Goal: Task Accomplishment & Management: Use online tool/utility

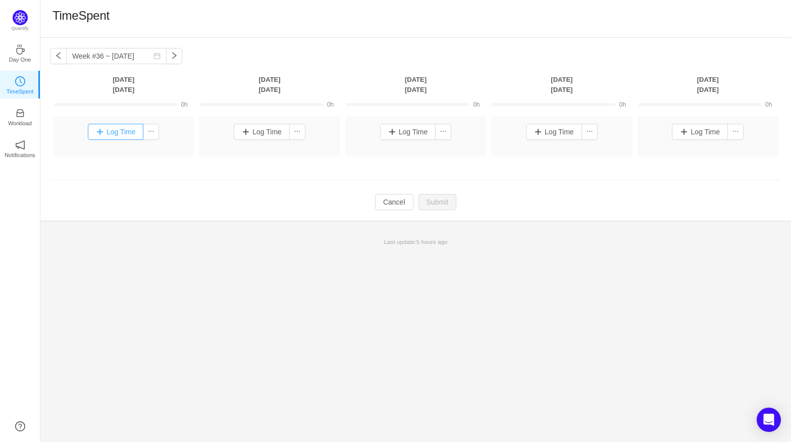
click at [104, 125] on button "Log Time" at bounding box center [116, 132] width 56 height 16
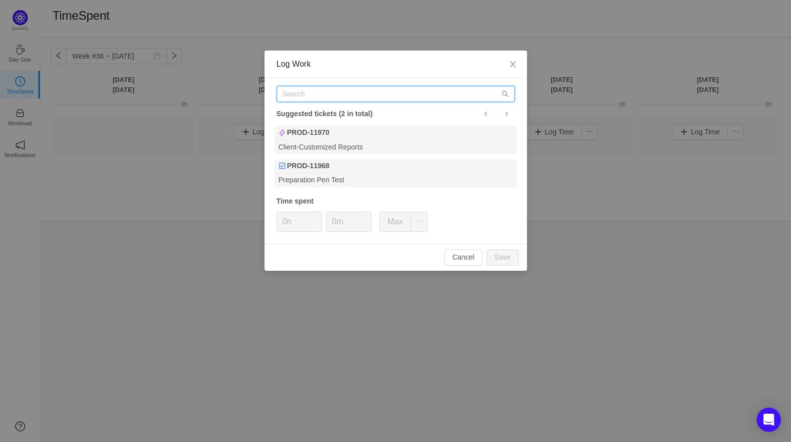
click at [398, 98] on input "text" at bounding box center [396, 94] width 238 height 16
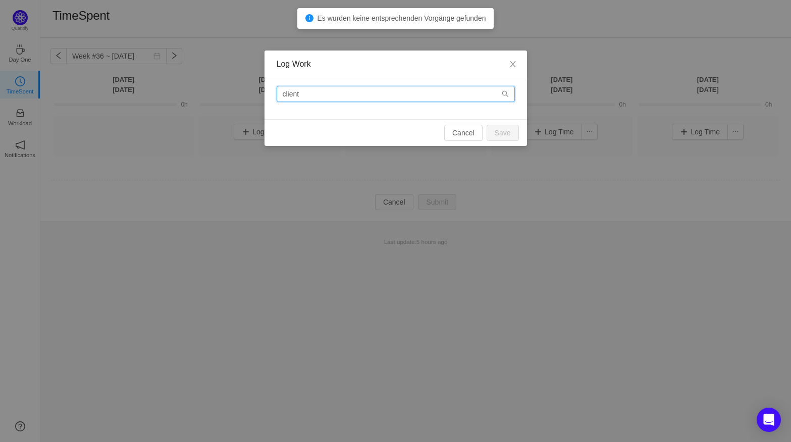
click at [510, 90] on input "client" at bounding box center [396, 94] width 238 height 16
click at [502, 95] on icon "icon: search" at bounding box center [505, 93] width 7 height 7
drag, startPoint x: 403, startPoint y: 97, endPoint x: 170, endPoint y: 92, distance: 233.8
click at [170, 92] on div "Log Work client Cancel Save" at bounding box center [395, 221] width 791 height 442
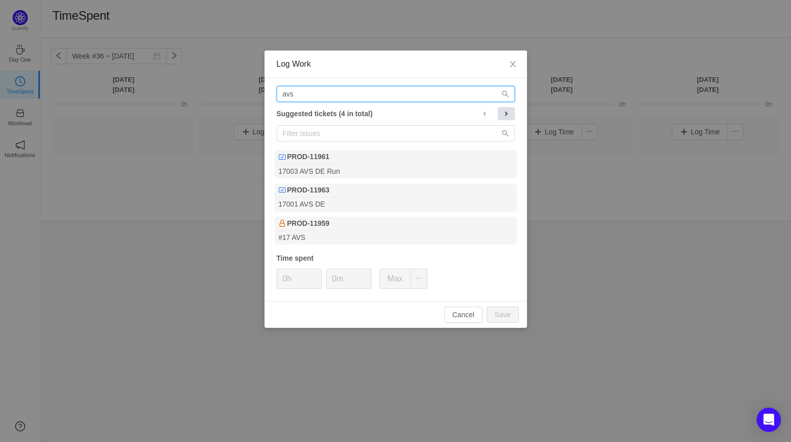
type input "avs"
click at [504, 113] on span at bounding box center [506, 114] width 8 height 8
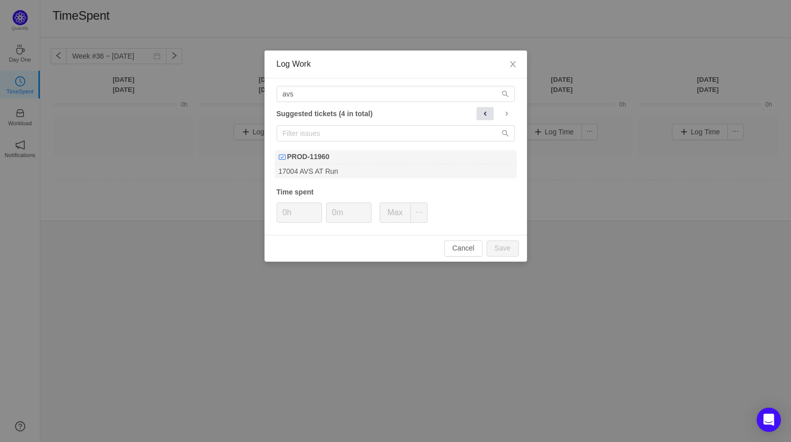
click at [487, 114] on span at bounding box center [485, 114] width 8 height 8
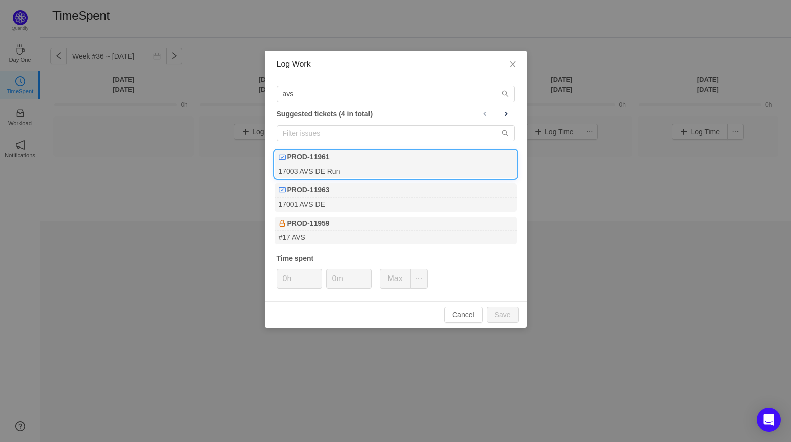
click at [318, 161] on b "PROD-11961" at bounding box center [308, 156] width 42 height 11
click at [352, 168] on div "17003 AVS DE Run" at bounding box center [396, 171] width 242 height 14
click at [351, 165] on div "17003 AVS DE Run" at bounding box center [396, 171] width 242 height 14
click at [510, 58] on span "Close" at bounding box center [513, 64] width 28 height 28
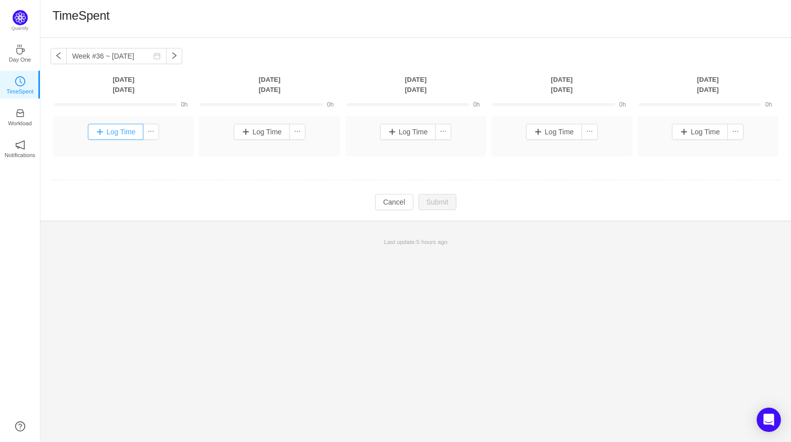
click at [103, 135] on button "Log Time" at bounding box center [116, 132] width 56 height 16
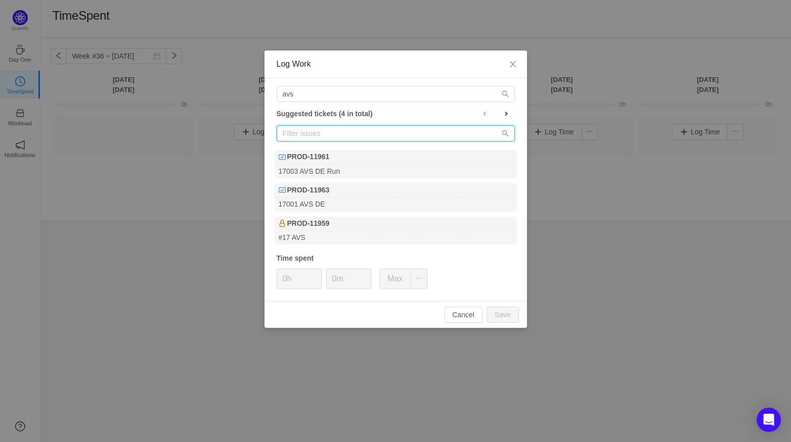
click at [336, 128] on input "text" at bounding box center [396, 133] width 238 height 16
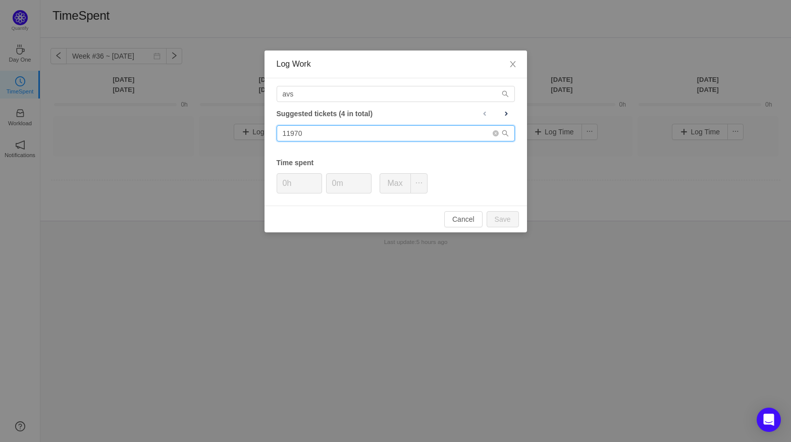
type input "11970"
click at [507, 132] on icon "icon: search" at bounding box center [505, 133] width 7 height 7
drag, startPoint x: 389, startPoint y: 126, endPoint x: 256, endPoint y: 138, distance: 133.3
click at [256, 138] on div "Log Work avs Suggested tickets (4 in total) 11970 Time spent 0h 0m Max Cancel S…" at bounding box center [395, 221] width 791 height 442
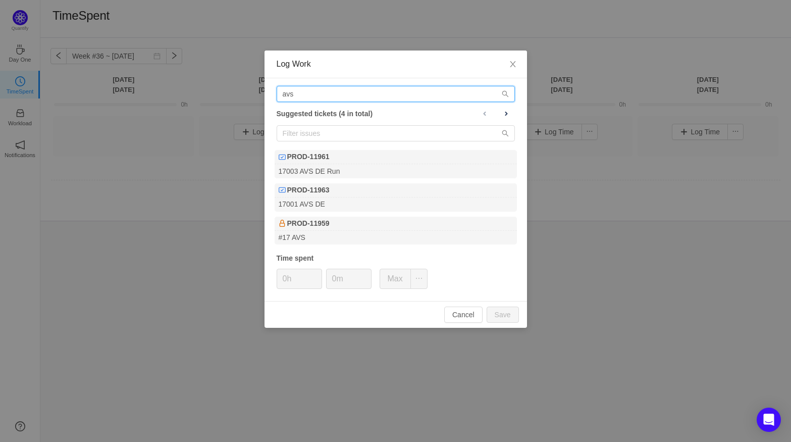
drag, startPoint x: 320, startPoint y: 95, endPoint x: 206, endPoint y: 92, distance: 113.6
click at [206, 92] on div "Log Work avs Suggested tickets (4 in total) PROD-11961 17003 AVS DE Run PROD-11…" at bounding box center [395, 221] width 791 height 442
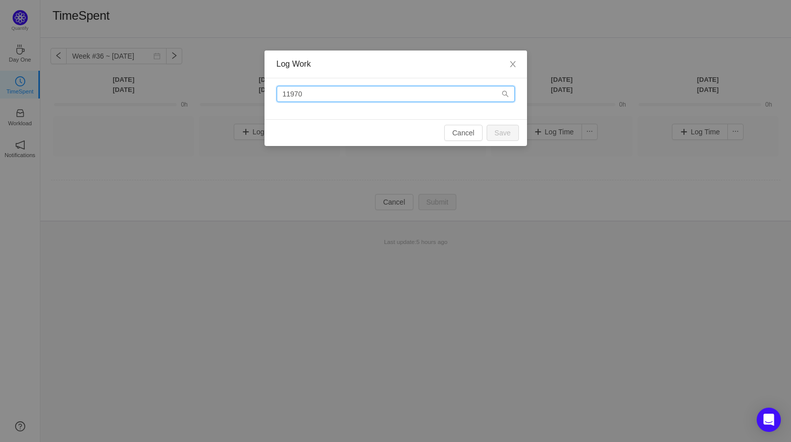
click at [327, 88] on input "11970" at bounding box center [396, 94] width 238 height 16
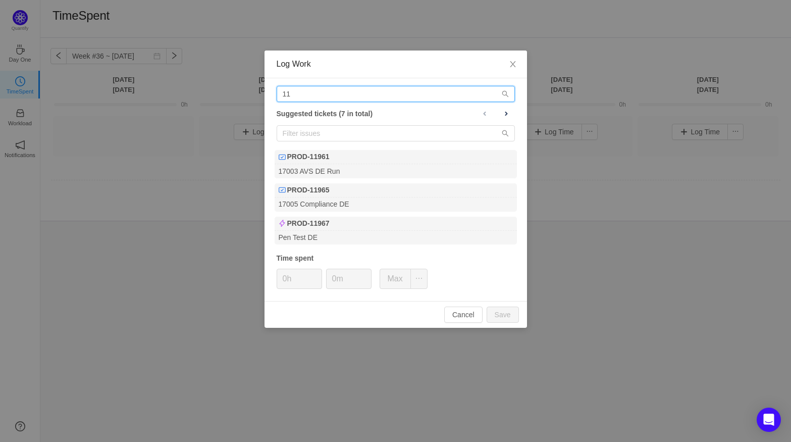
type input "11"
click at [506, 60] on span "Close" at bounding box center [513, 64] width 28 height 28
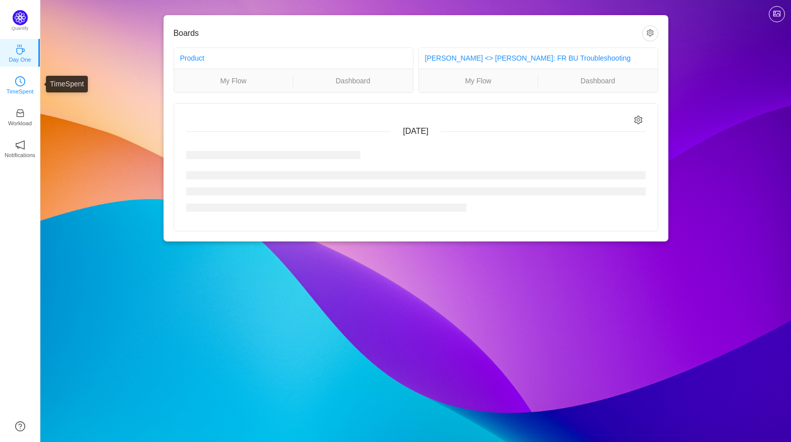
click at [25, 84] on link "TimeSpent" at bounding box center [20, 84] width 10 height 10
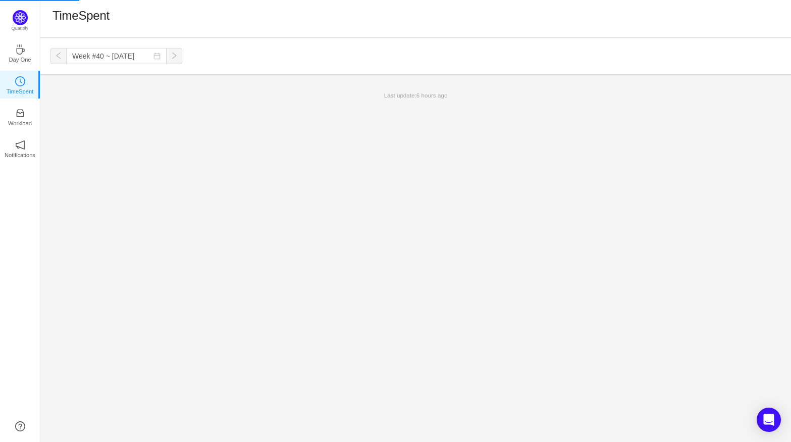
click at [61, 58] on button "button" at bounding box center [58, 56] width 16 height 16
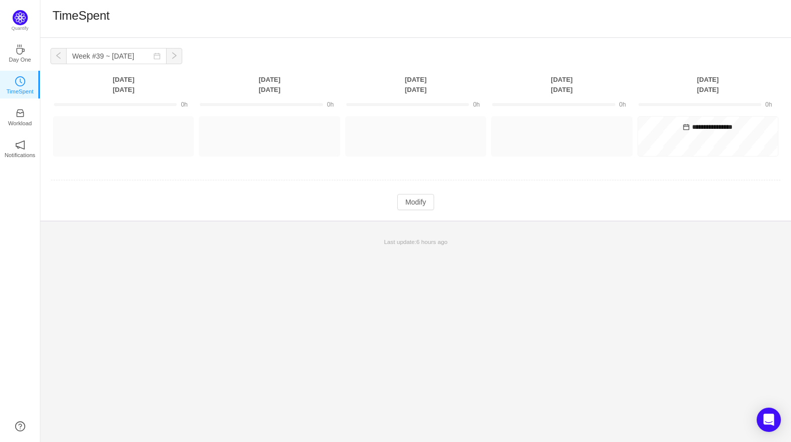
click at [61, 58] on button "button" at bounding box center [58, 56] width 16 height 16
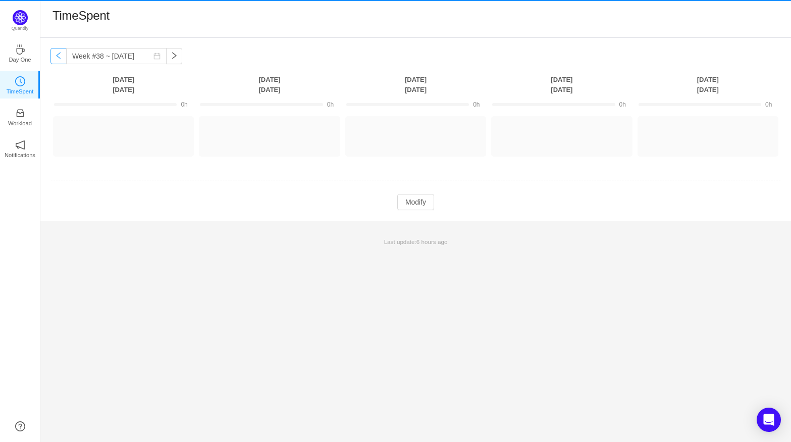
click at [61, 58] on button "button" at bounding box center [58, 56] width 16 height 16
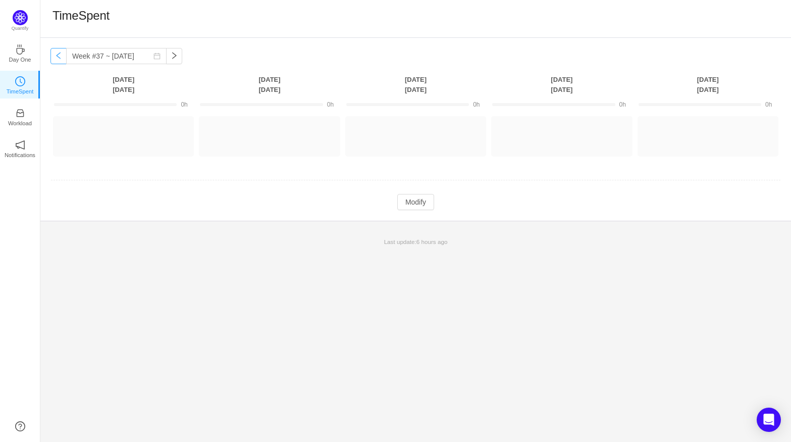
click at [61, 58] on button "button" at bounding box center [58, 56] width 16 height 16
type input "Week #36 ~ [DATE]"
click at [122, 128] on button "Log Time" at bounding box center [116, 132] width 56 height 16
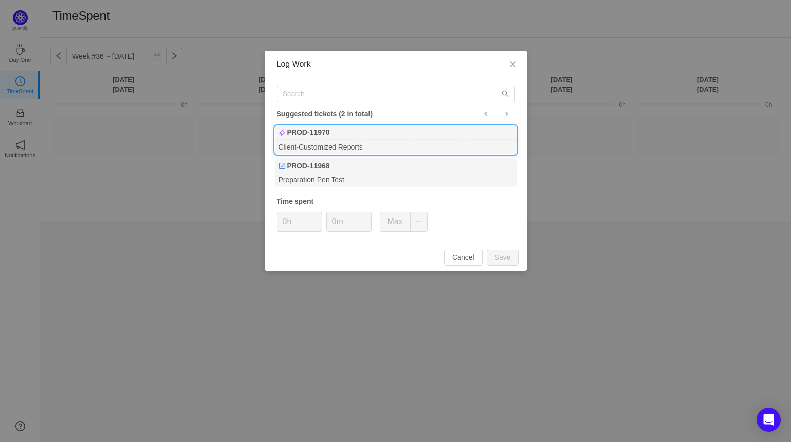
click at [380, 137] on div "PROD-11970" at bounding box center [396, 133] width 242 height 14
type input "2h"
type input "30m"
click at [507, 261] on button "Save" at bounding box center [503, 257] width 32 height 16
type input "0h"
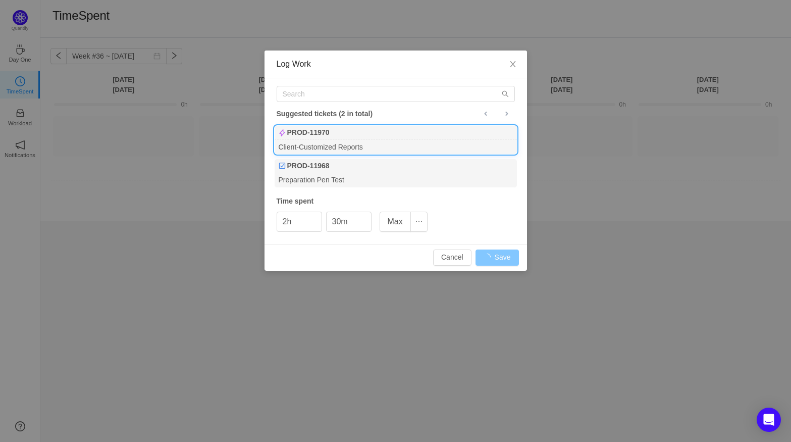
type input "0m"
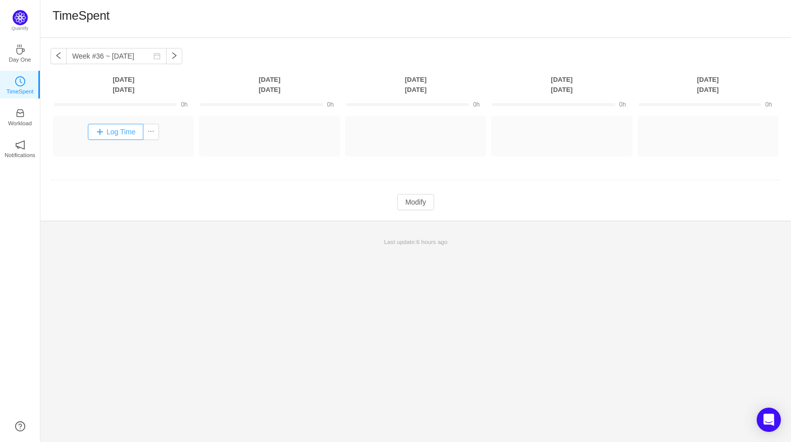
click at [94, 129] on button "Log Time" at bounding box center [116, 132] width 56 height 16
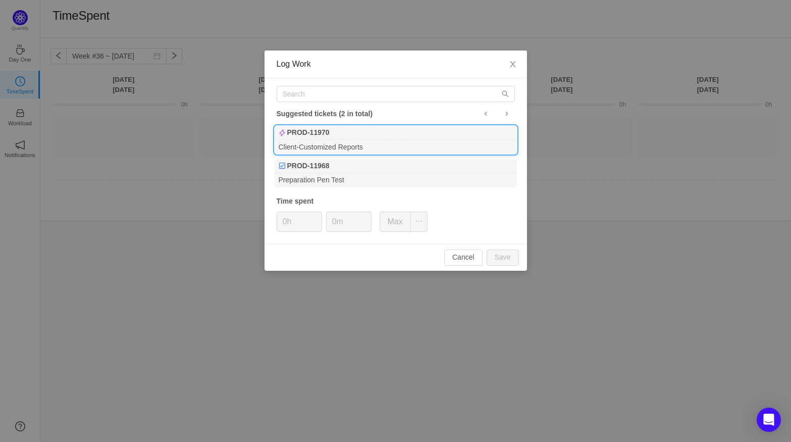
click at [324, 146] on div "Client-Customized Reports" at bounding box center [396, 147] width 242 height 14
type input "2h"
type input "30m"
click at [508, 214] on div "Suggested tickets (2 in total) PROD-11970 Client-Customized Reports PROD-11968 …" at bounding box center [396, 161] width 262 height 166
click at [374, 138] on div "PROD-11970" at bounding box center [396, 133] width 242 height 14
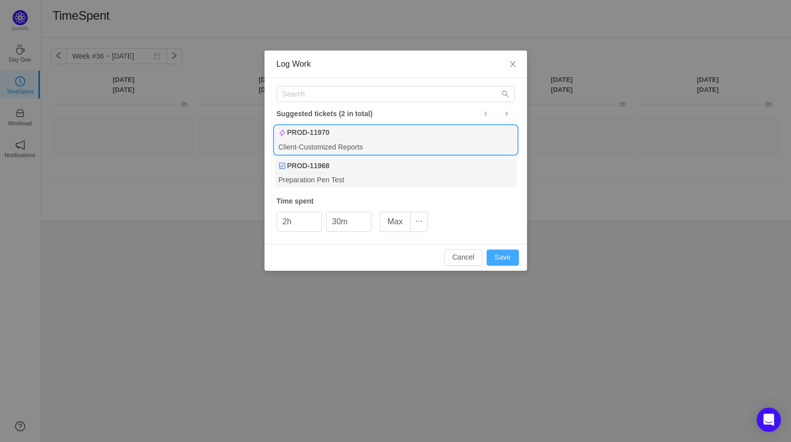
click at [499, 253] on button "Save" at bounding box center [503, 257] width 32 height 16
type input "0h"
type input "0m"
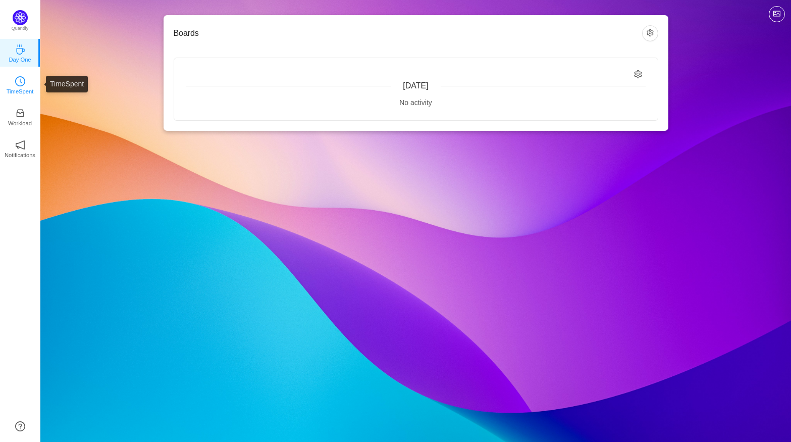
click at [24, 89] on link "TimeSpent" at bounding box center [20, 84] width 10 height 10
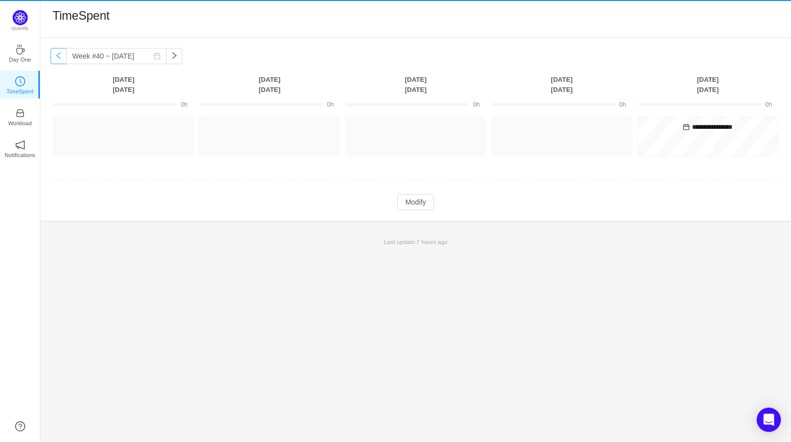
click at [58, 57] on button "button" at bounding box center [58, 56] width 16 height 16
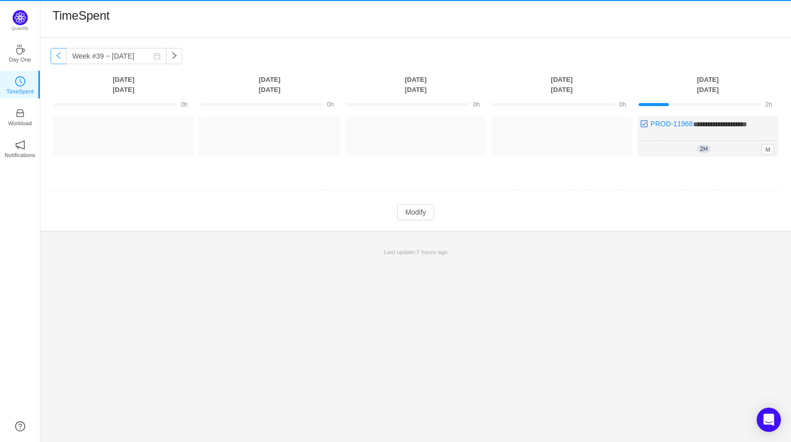
click at [58, 57] on button "button" at bounding box center [58, 56] width 16 height 16
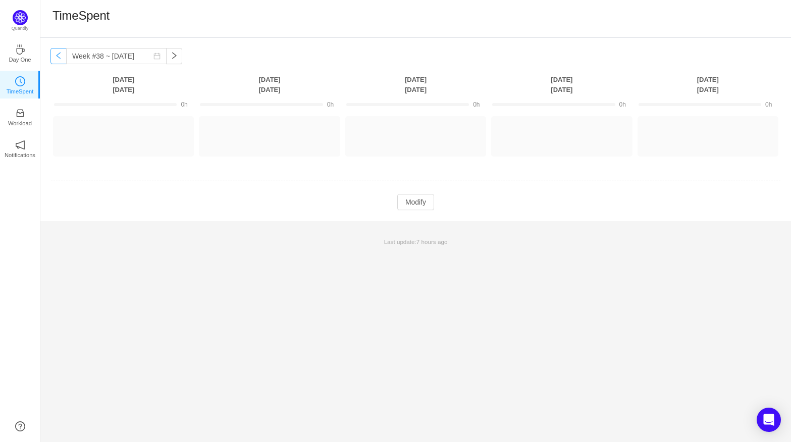
click at [58, 57] on button "button" at bounding box center [58, 56] width 16 height 16
type input "Week #36 ~ [DATE]"
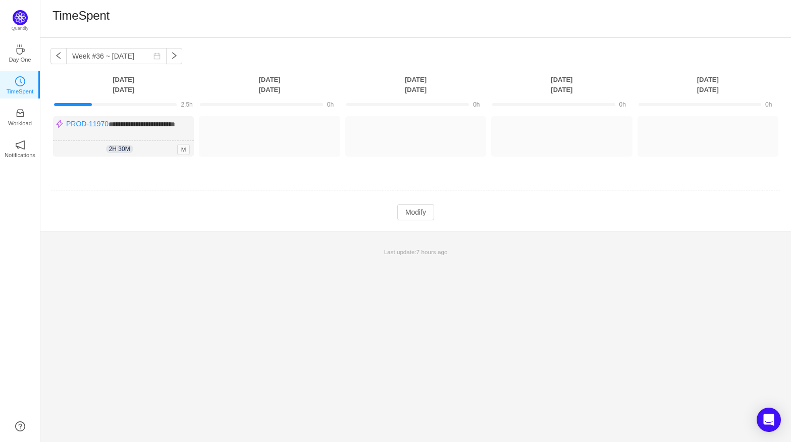
click at [173, 178] on td "**********" at bounding box center [415, 145] width 730 height 65
click at [424, 218] on button "Modify" at bounding box center [415, 212] width 37 height 16
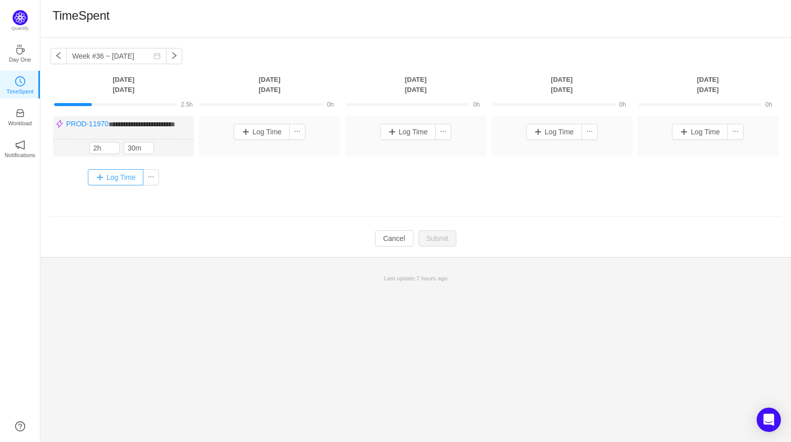
click at [117, 185] on button "Log Time" at bounding box center [116, 177] width 56 height 16
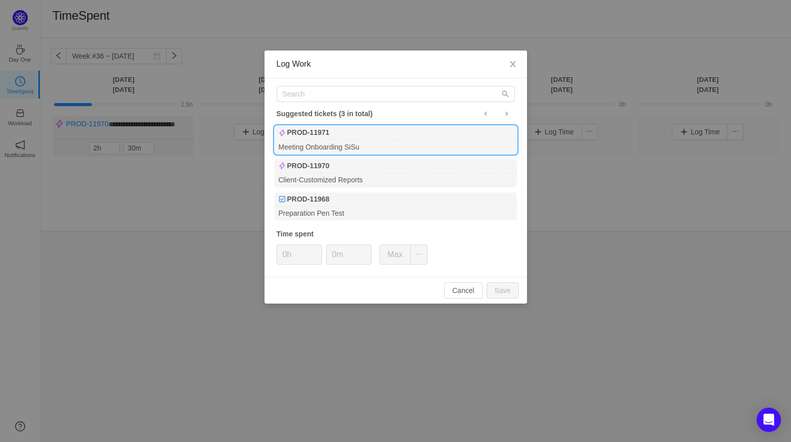
click at [342, 139] on div "PROD-11971" at bounding box center [396, 133] width 242 height 14
type input "1h"
type input "30m"
click at [509, 290] on button "Save" at bounding box center [503, 290] width 32 height 16
type input "0h"
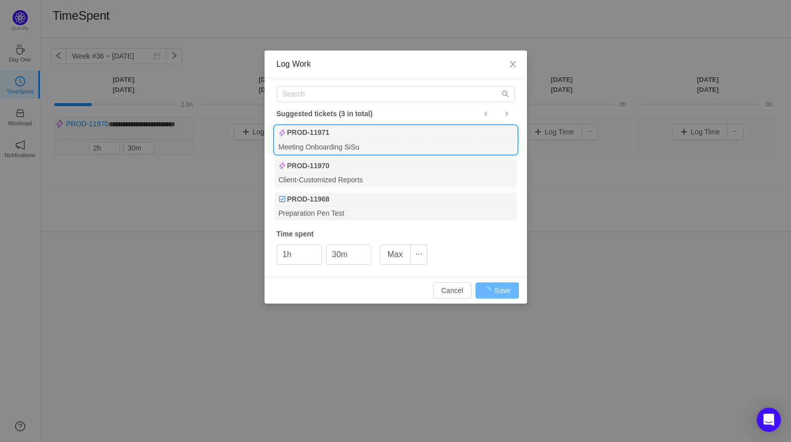
type input "0m"
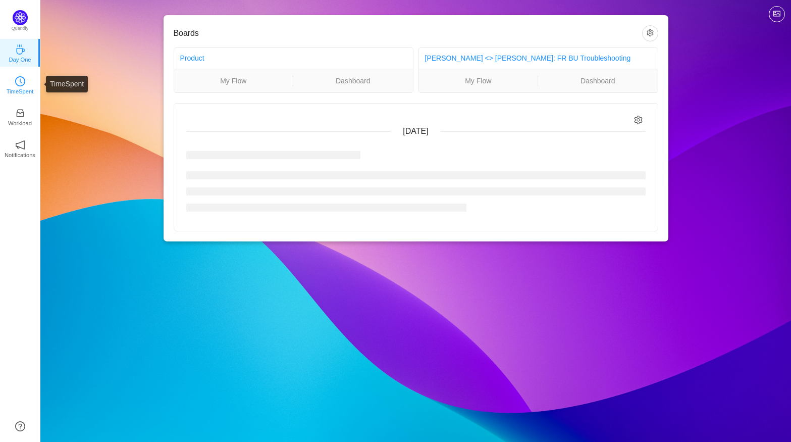
click at [12, 91] on p "TimeSpent" at bounding box center [20, 91] width 27 height 9
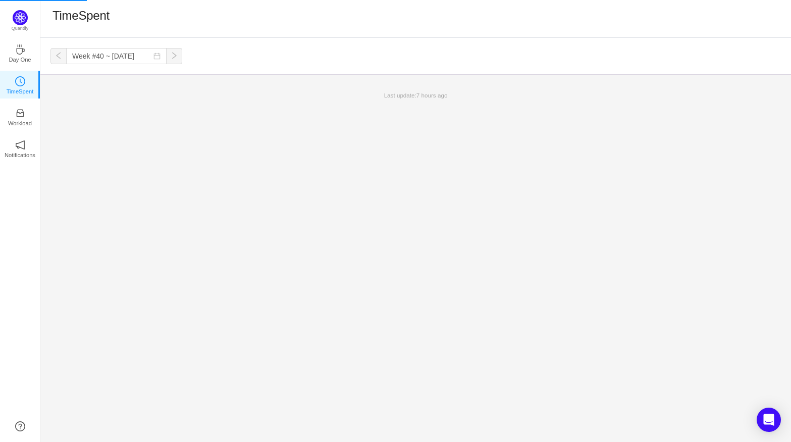
click at [49, 60] on div "Week #40 ~ Sep 29 You have reached free plan limit. Upgrade Monday Tuesday Wedn…" at bounding box center [415, 56] width 751 height 36
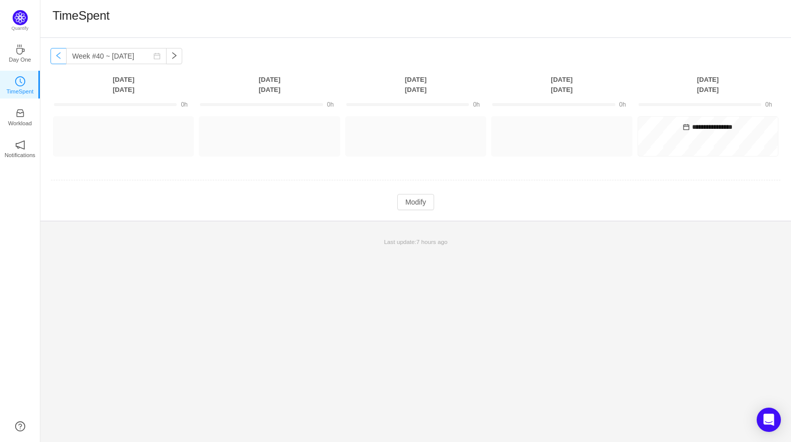
click at [61, 58] on button "button" at bounding box center [58, 56] width 16 height 16
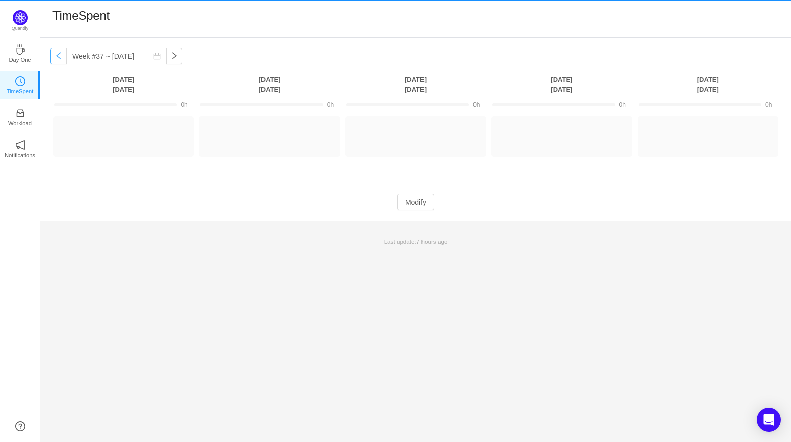
click at [61, 58] on button "button" at bounding box center [58, 56] width 16 height 16
type input "Week #36 ~ [DATE]"
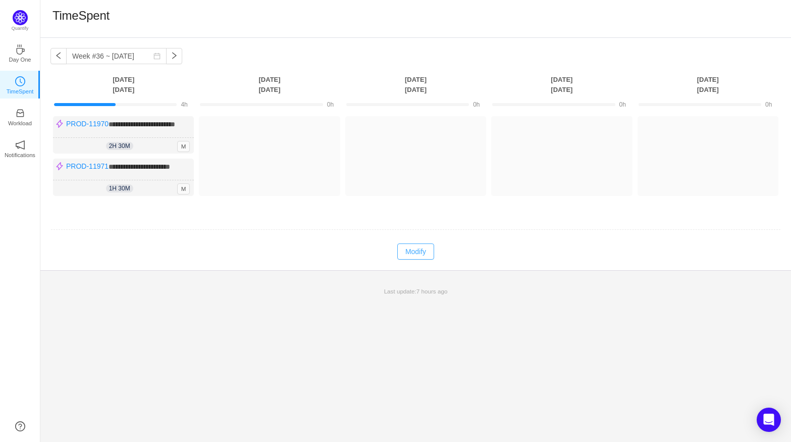
click at [423, 255] on button "Modify" at bounding box center [415, 251] width 37 height 16
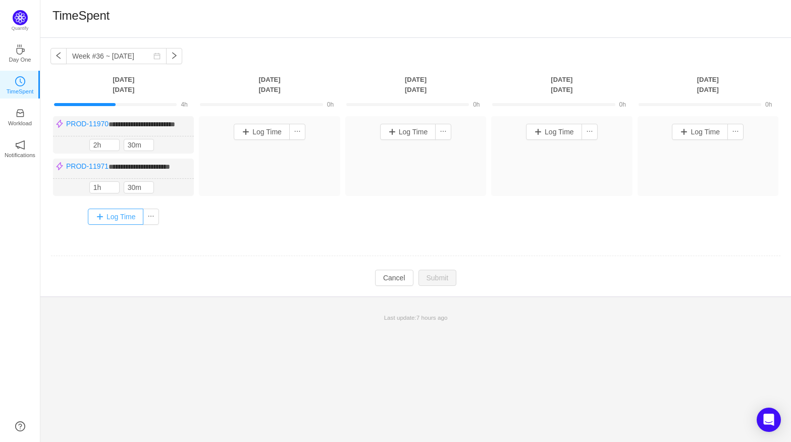
click at [113, 225] on button "Log Time" at bounding box center [116, 216] width 56 height 16
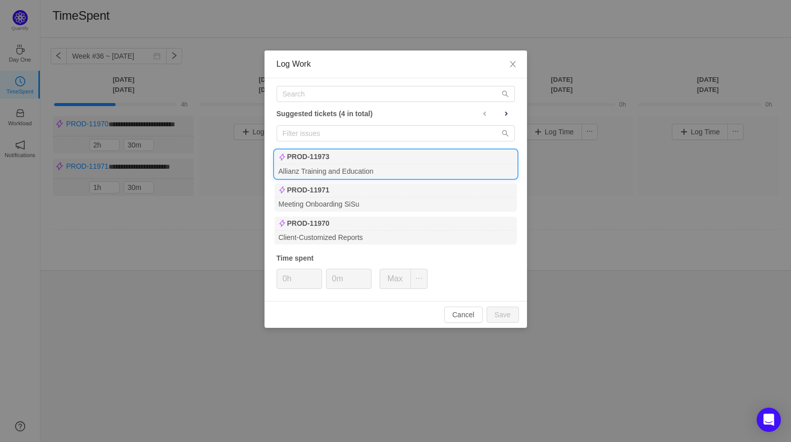
click at [351, 167] on div "Allianz Training and Education" at bounding box center [396, 171] width 242 height 14
click at [309, 276] on input "0h" at bounding box center [299, 278] width 44 height 19
type input "1h"
type input "30m"
click at [498, 313] on button "Save" at bounding box center [503, 314] width 32 height 16
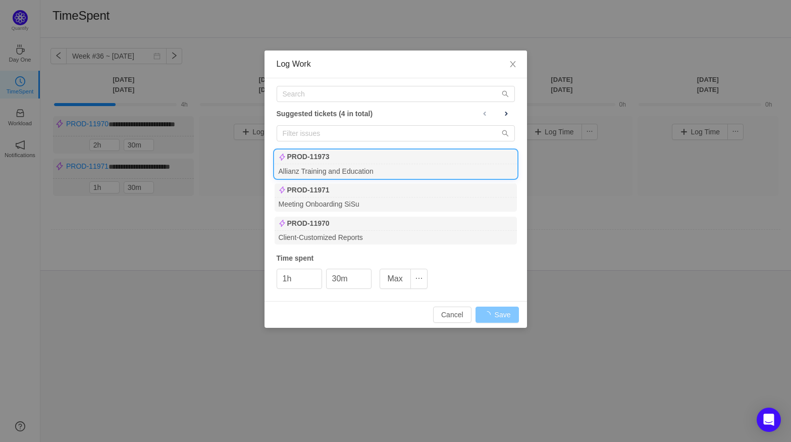
type input "0h"
type input "0m"
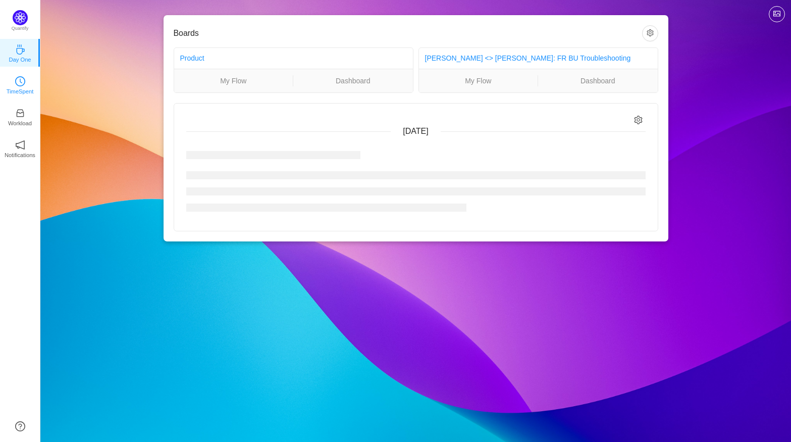
click at [13, 92] on p "TimeSpent" at bounding box center [20, 91] width 27 height 9
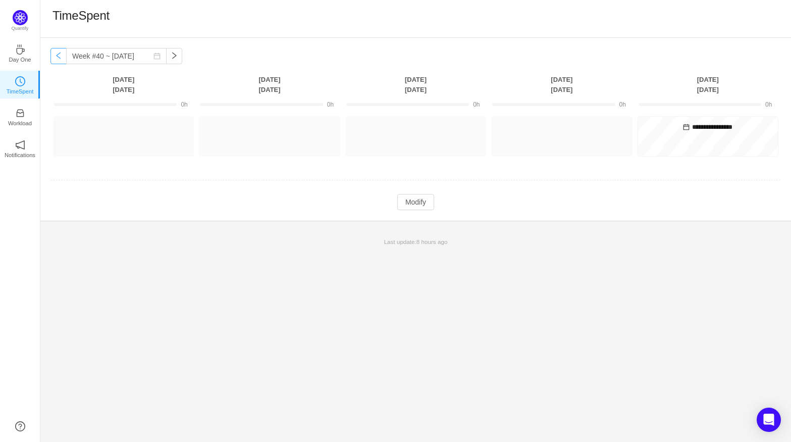
click at [52, 55] on button "button" at bounding box center [58, 56] width 16 height 16
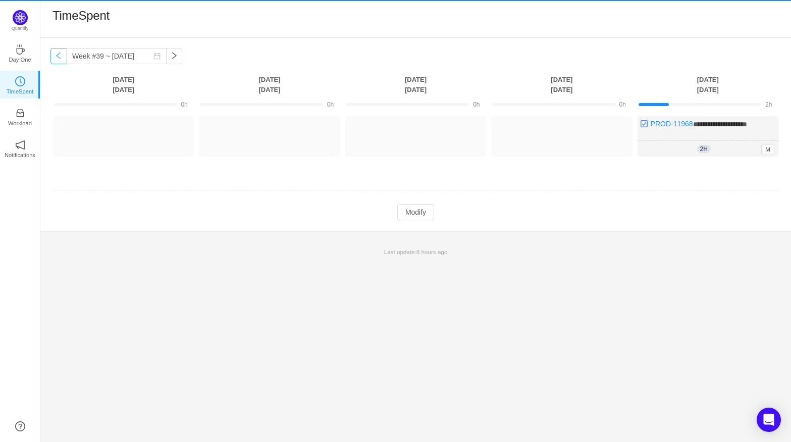
click at [52, 55] on button "button" at bounding box center [58, 56] width 16 height 16
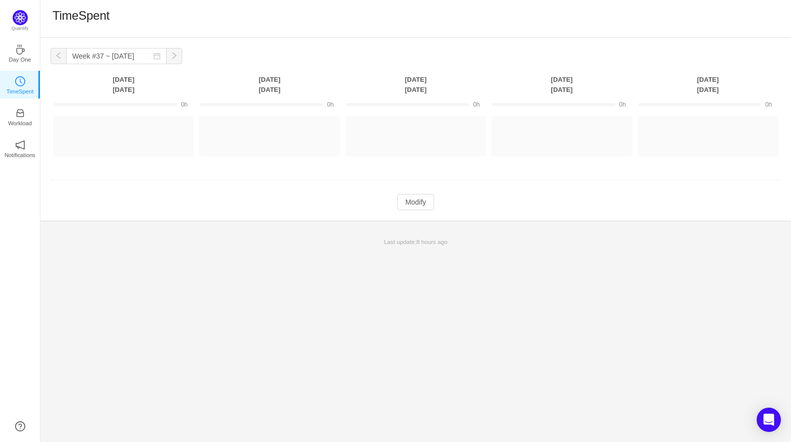
click at [52, 55] on button "button" at bounding box center [58, 56] width 16 height 16
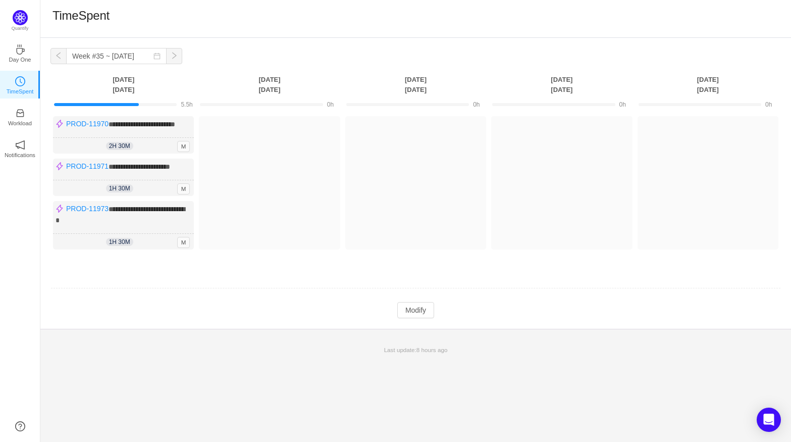
click at [52, 55] on button "button" at bounding box center [58, 56] width 16 height 16
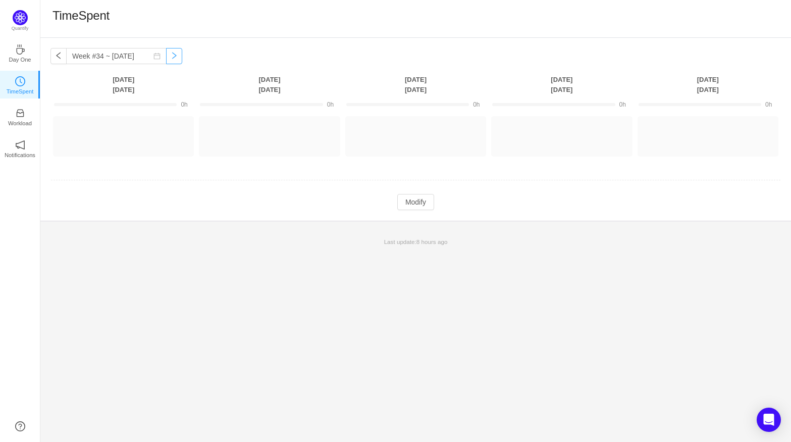
click at [171, 56] on button "button" at bounding box center [174, 56] width 16 height 16
type input "Week #36 ~ [DATE]"
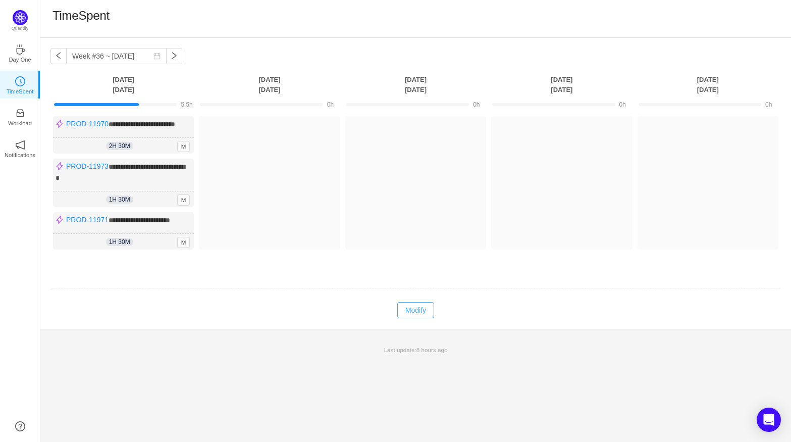
click at [434, 318] on button "Modify" at bounding box center [415, 310] width 37 height 16
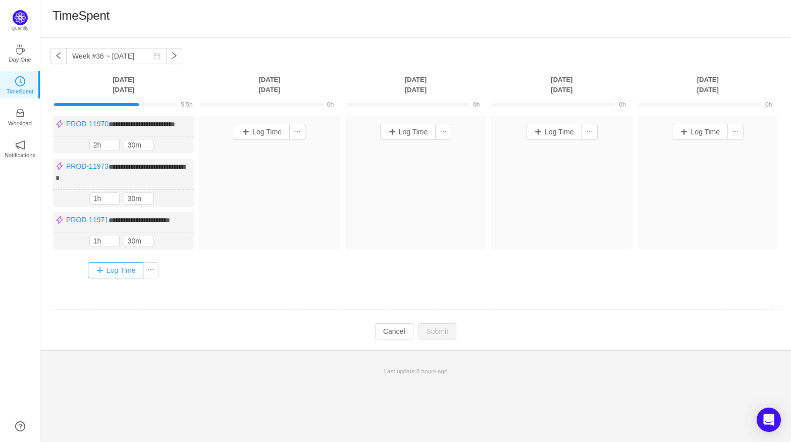
click at [121, 278] on button "Log Time" at bounding box center [116, 270] width 56 height 16
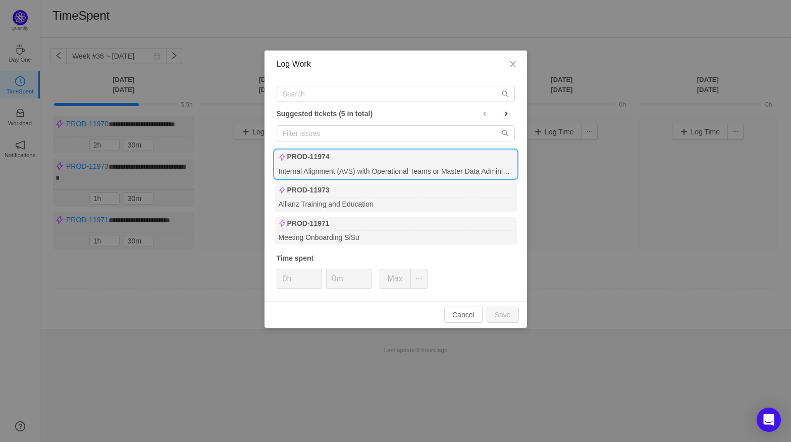
click at [387, 160] on div "PROD-11974" at bounding box center [396, 157] width 242 height 14
click at [503, 309] on button "Save" at bounding box center [503, 314] width 32 height 16
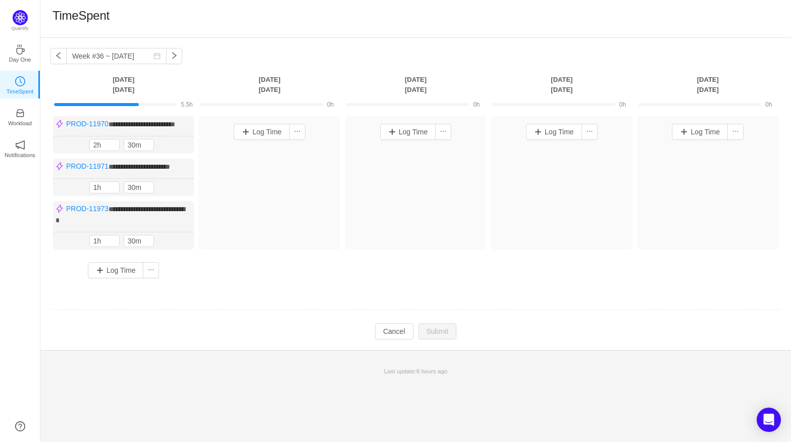
drag, startPoint x: 101, startPoint y: 106, endPoint x: 149, endPoint y: 106, distance: 47.5
click at [149, 106] on div at bounding box center [115, 104] width 123 height 3
click at [239, 101] on div at bounding box center [269, 103] width 139 height 9
click at [285, 174] on div "Log Time" at bounding box center [269, 182] width 141 height 133
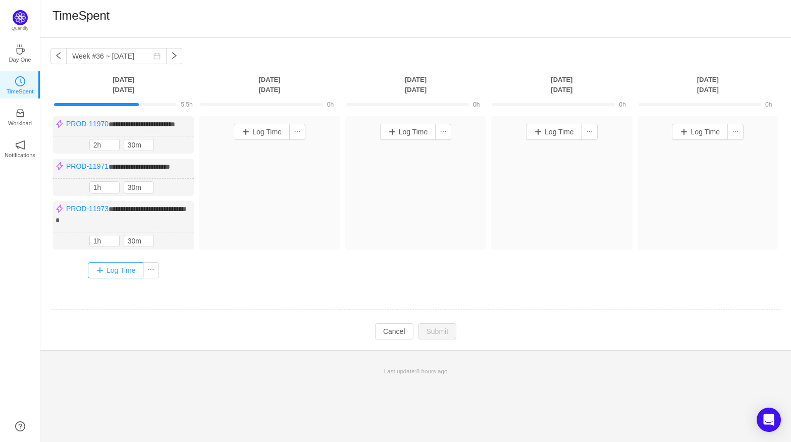
click at [129, 276] on button "Log Time" at bounding box center [116, 270] width 56 height 16
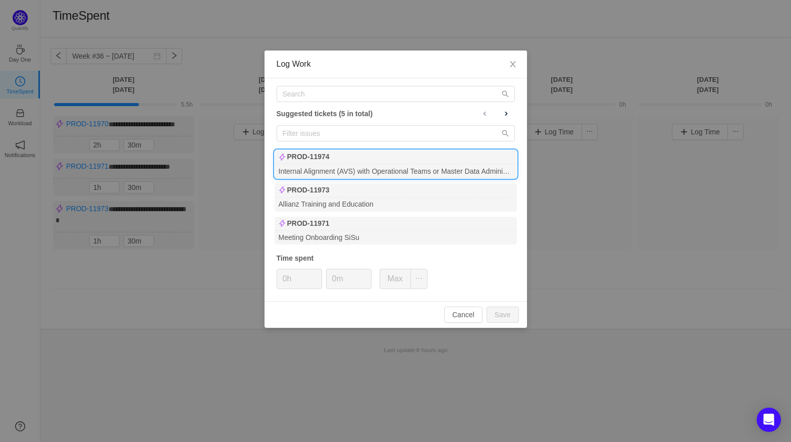
click at [357, 170] on div "Internal Alignment (AVS) with Operational Teams or Master Data Administration" at bounding box center [396, 171] width 242 height 14
type input "1h"
drag, startPoint x: 312, startPoint y: 279, endPoint x: 256, endPoint y: 277, distance: 56.1
click at [256, 277] on div "Log Work Suggested tickets (5 in total) PROD-11974 Internal Alignment (AVS) wit…" at bounding box center [395, 221] width 791 height 442
click at [369, 274] on span "Increase Value" at bounding box center [365, 275] width 11 height 12
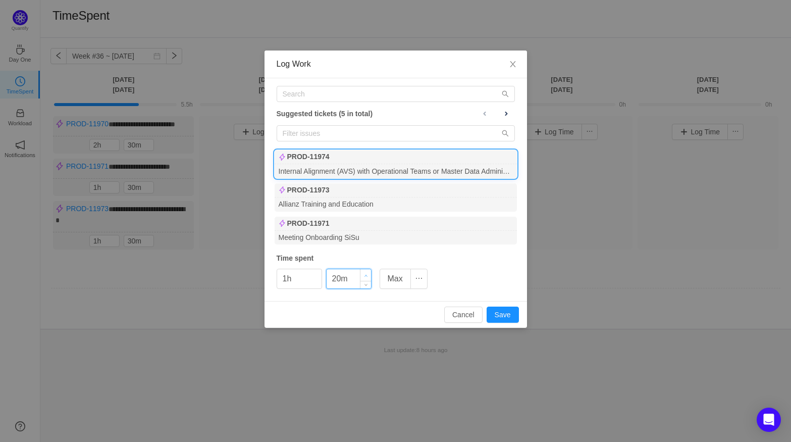
click at [369, 274] on span "Increase Value" at bounding box center [365, 275] width 11 height 12
type input "30m"
click at [369, 274] on span "Increase Value" at bounding box center [365, 275] width 11 height 12
click at [513, 313] on button "Save" at bounding box center [503, 314] width 32 height 16
type input "0h"
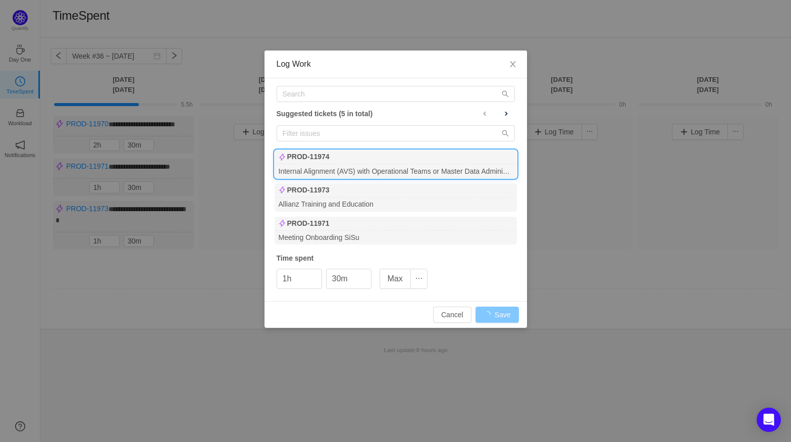
type input "0m"
